Goal: Task Accomplishment & Management: Use online tool/utility

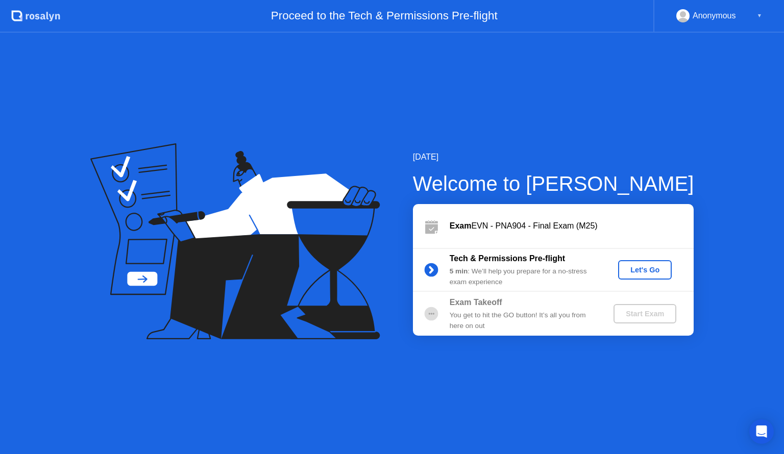
click at [636, 270] on div "Let's Go" at bounding box center [644, 270] width 45 height 8
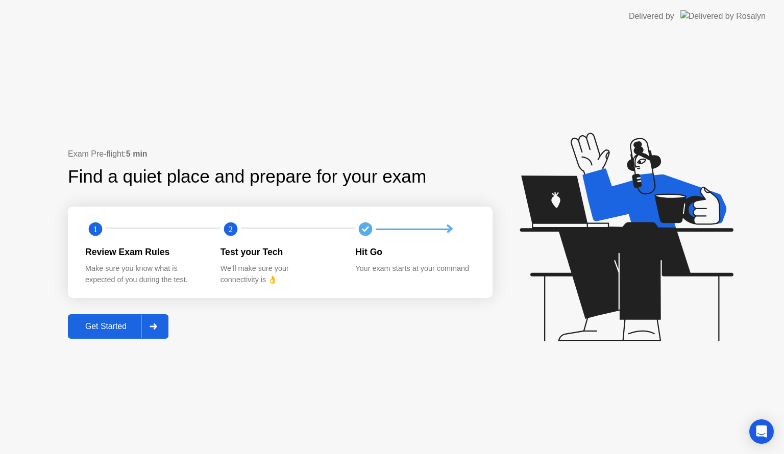
click at [115, 325] on div "Get Started" at bounding box center [106, 326] width 70 height 9
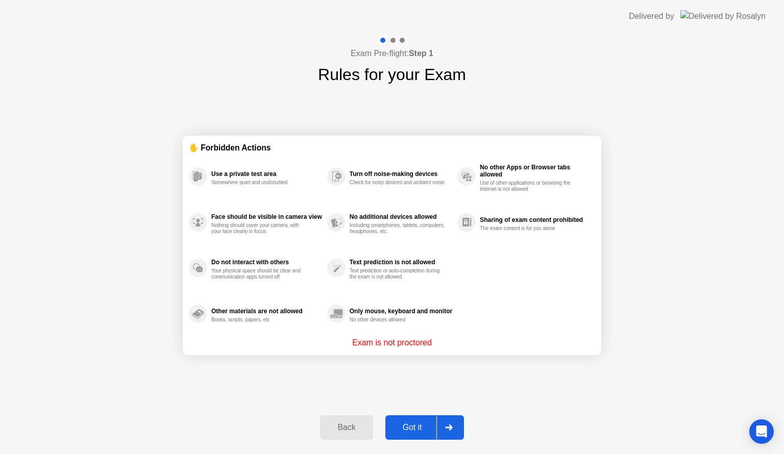
click at [423, 429] on div "Got it" at bounding box center [412, 427] width 48 height 9
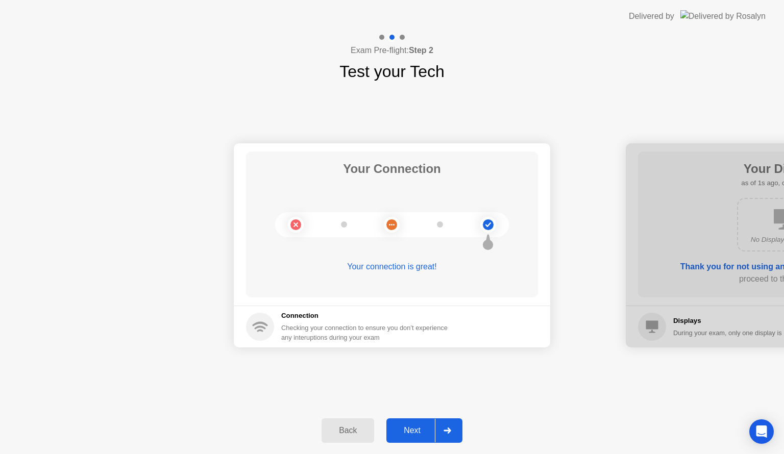
click at [413, 429] on div "Next" at bounding box center [411, 430] width 45 height 9
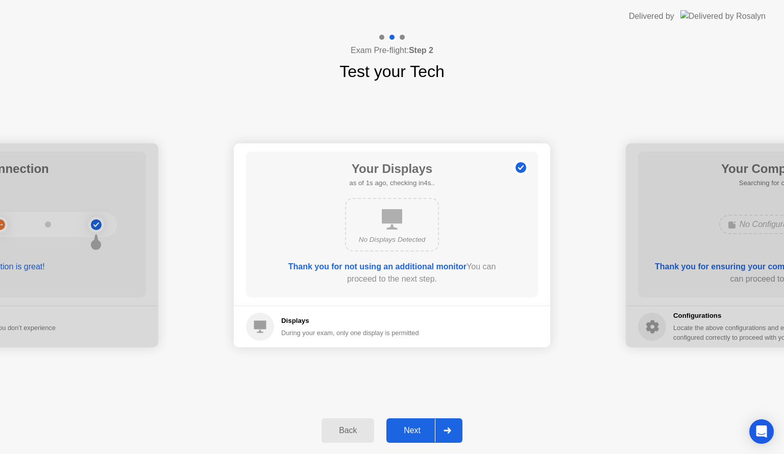
click at [416, 429] on div "Next" at bounding box center [411, 430] width 45 height 9
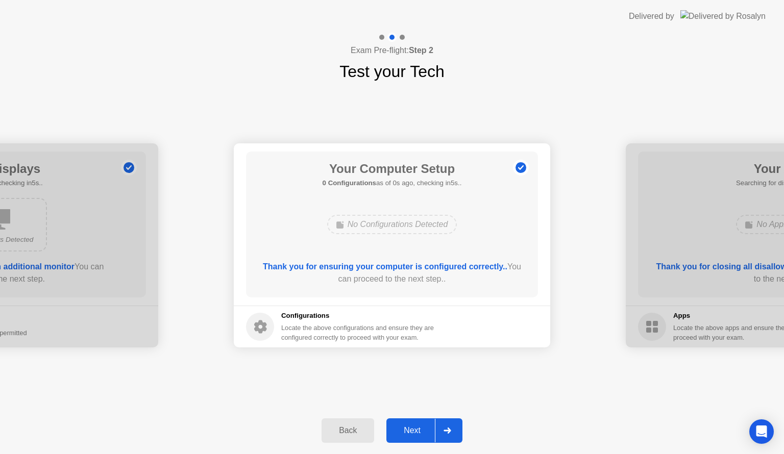
click at [416, 429] on div "Next" at bounding box center [411, 430] width 45 height 9
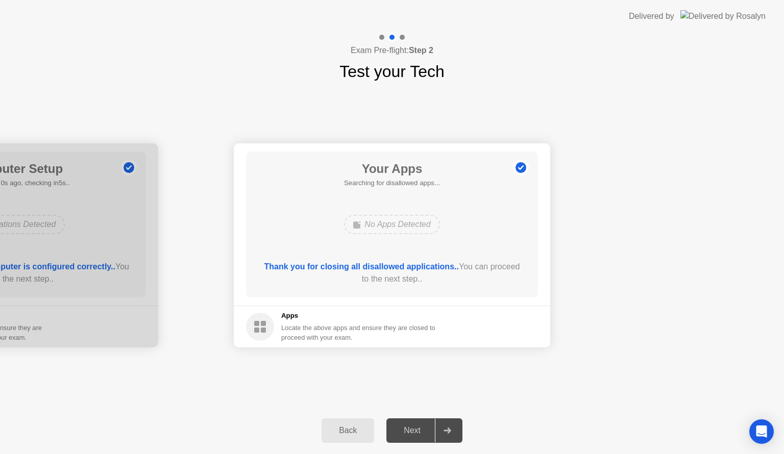
click at [416, 429] on div "Next" at bounding box center [411, 430] width 45 height 9
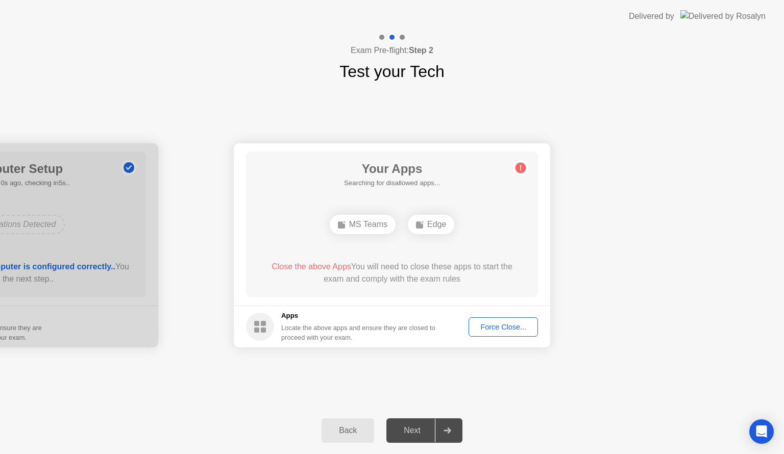
click at [507, 330] on div "Force Close..." at bounding box center [503, 327] width 62 height 8
click at [502, 327] on div "Force Close..." at bounding box center [503, 327] width 62 height 8
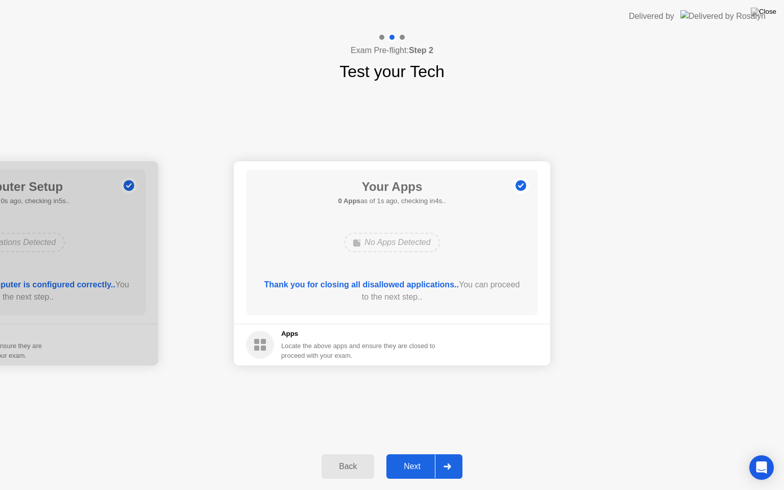
click at [415, 454] on div "Next" at bounding box center [411, 466] width 45 height 9
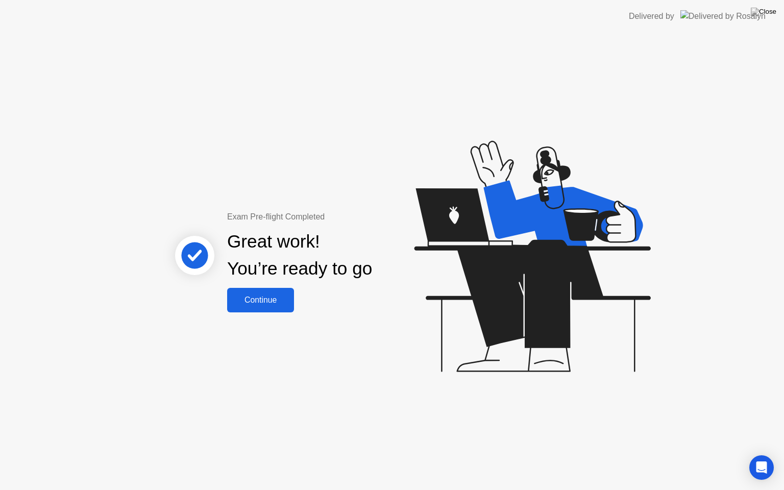
click at [268, 306] on button "Continue" at bounding box center [260, 300] width 67 height 24
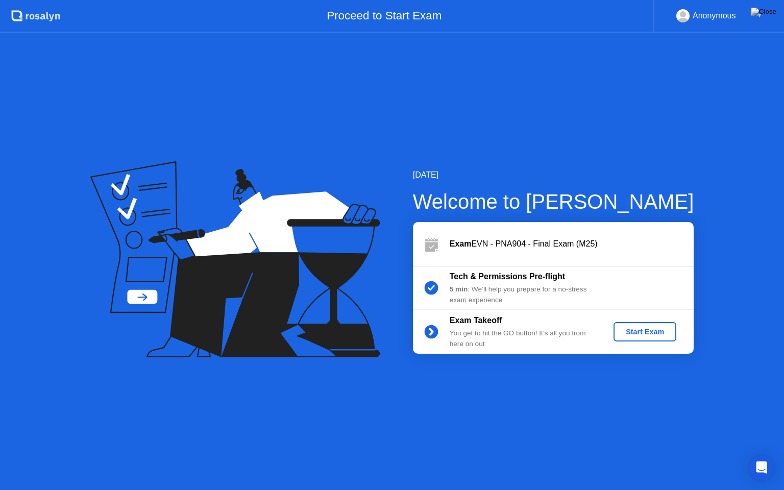
click at [637, 332] on div "Start Exam" at bounding box center [644, 332] width 55 height 8
